Goal: Find specific page/section: Find specific page/section

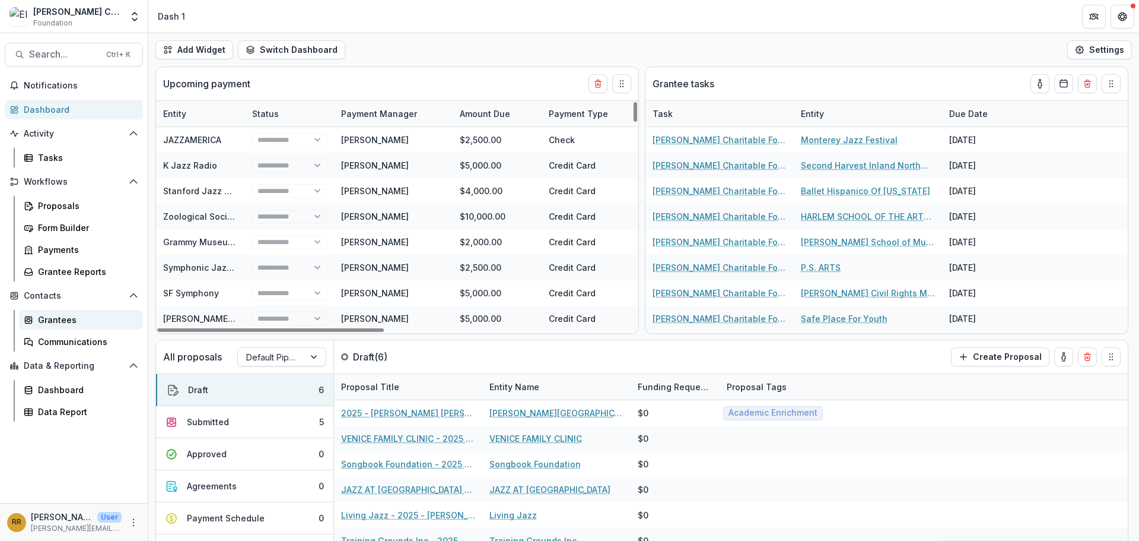
click at [50, 319] on div "Grantees" at bounding box center [86, 319] width 96 height 12
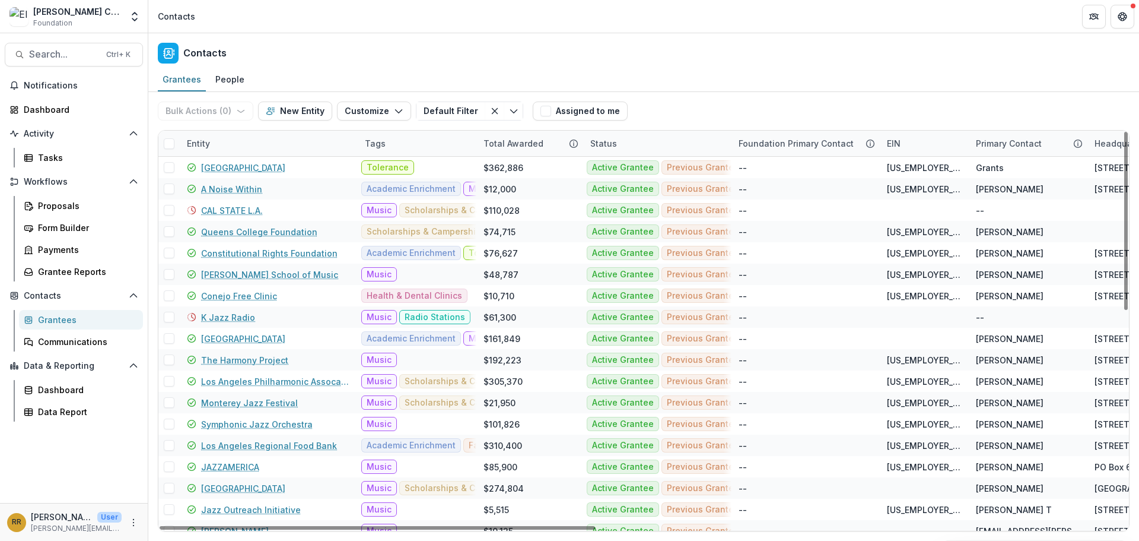
click at [233, 144] on div "Entity" at bounding box center [269, 144] width 178 height 26
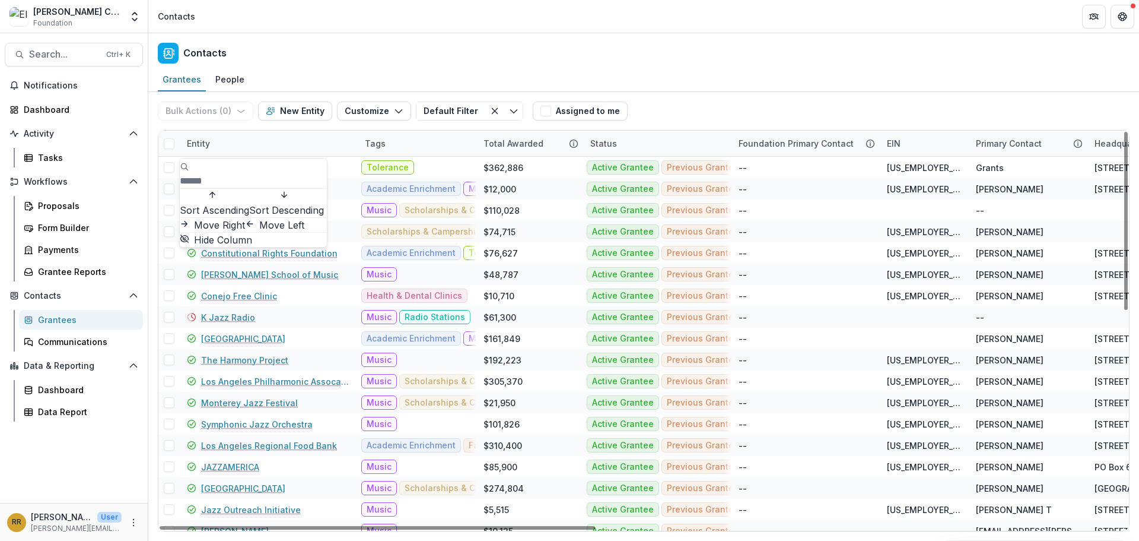
click at [244, 174] on input at bounding box center [227, 181] width 95 height 14
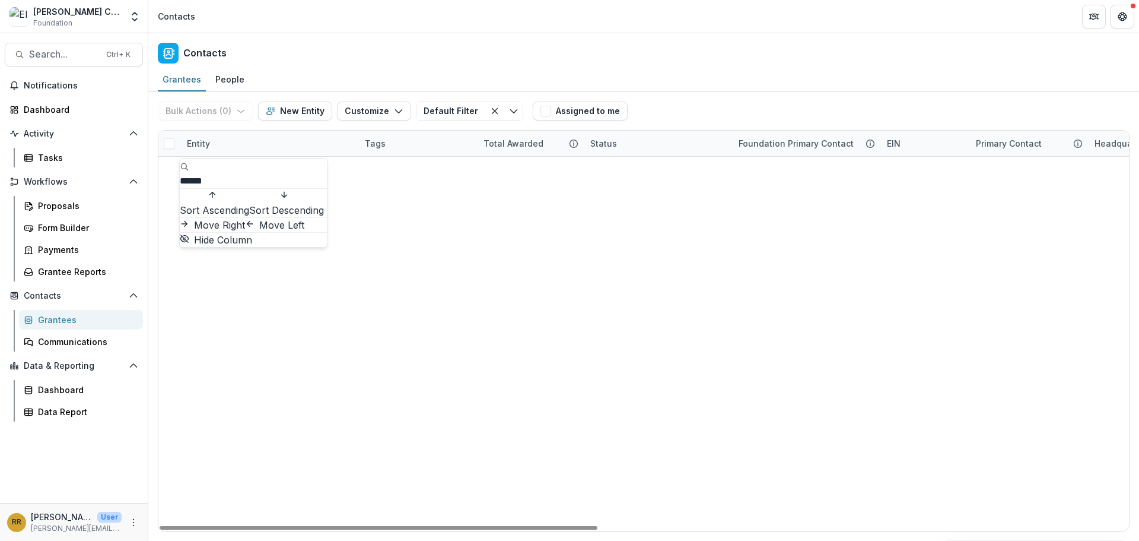
type input "******"
click at [411, 157] on div "[US_STATE][GEOGRAPHIC_DATA] [US_STATE][GEOGRAPHIC_DATA] Academic Enrichment Sch…" at bounding box center [643, 157] width 971 height 0
click at [292, 188] on link "[US_STATE] City Jazz Orchestra" at bounding box center [266, 189] width 131 height 12
